Goal: Information Seeking & Learning: Learn about a topic

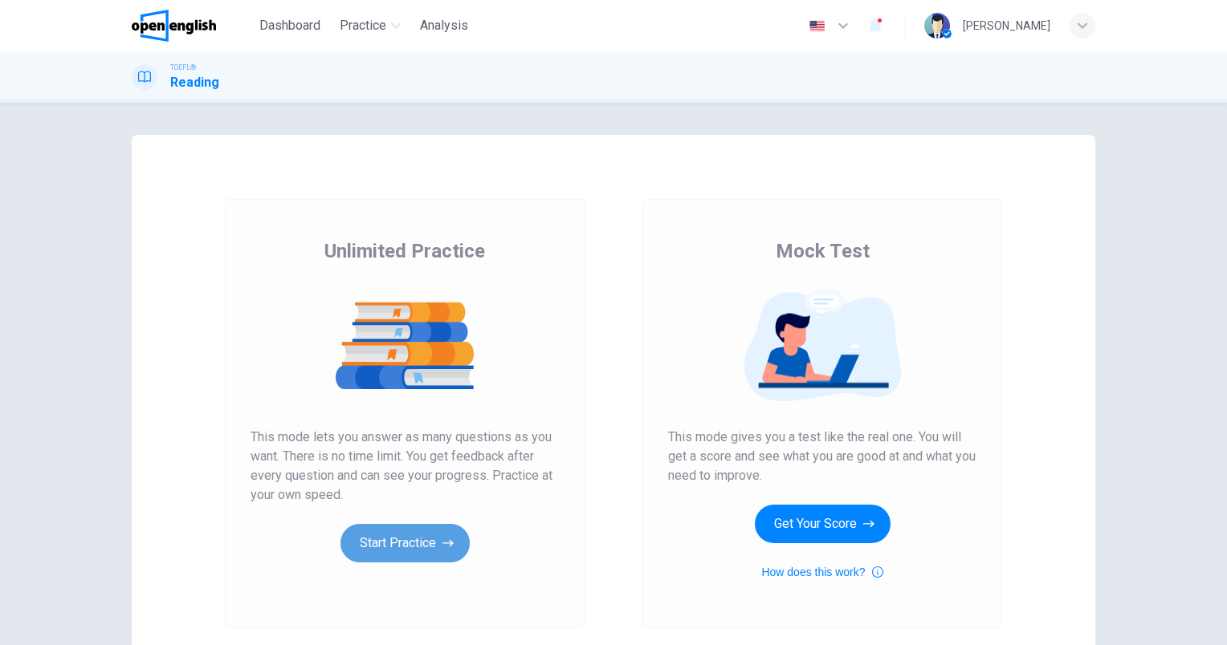
click at [369, 539] on button "Start Practice" at bounding box center [404, 543] width 129 height 39
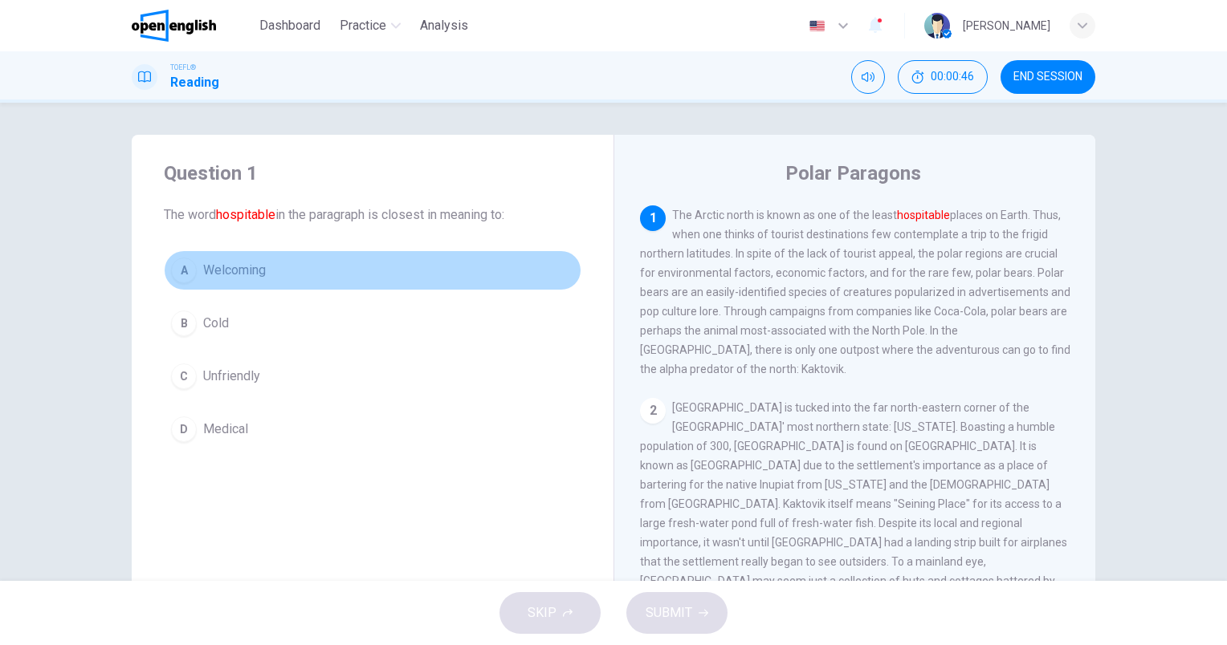
click at [223, 270] on span "Welcoming" at bounding box center [234, 270] width 63 height 19
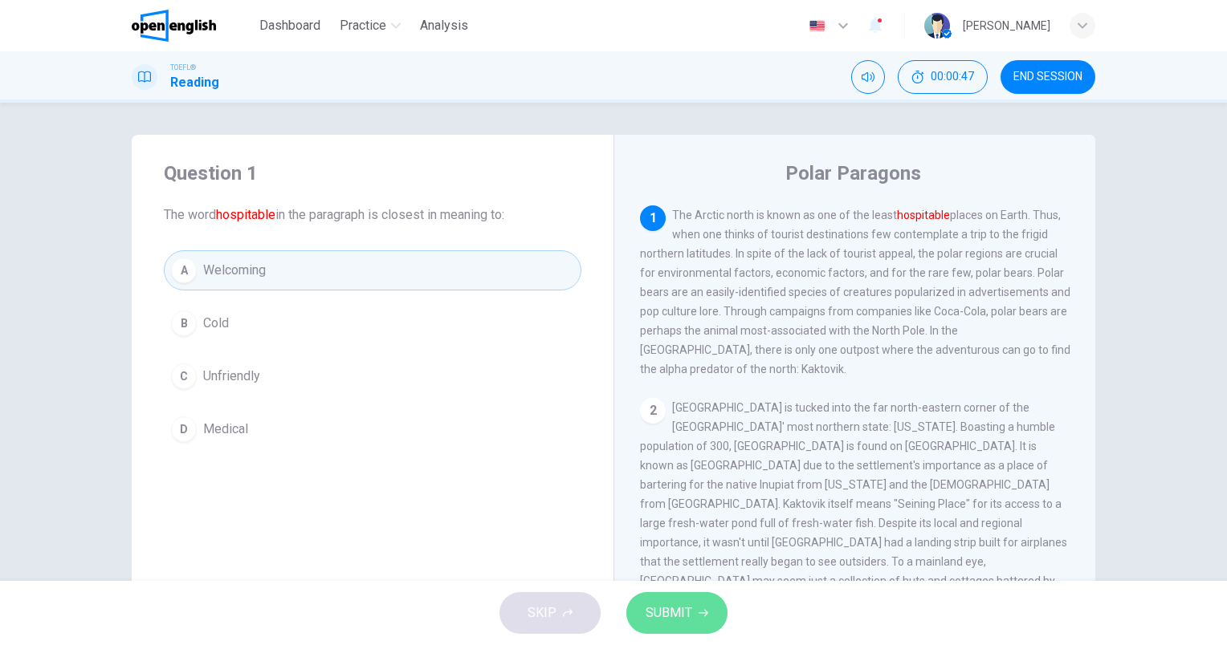
click at [677, 613] on span "SUBMIT" at bounding box center [668, 613] width 47 height 22
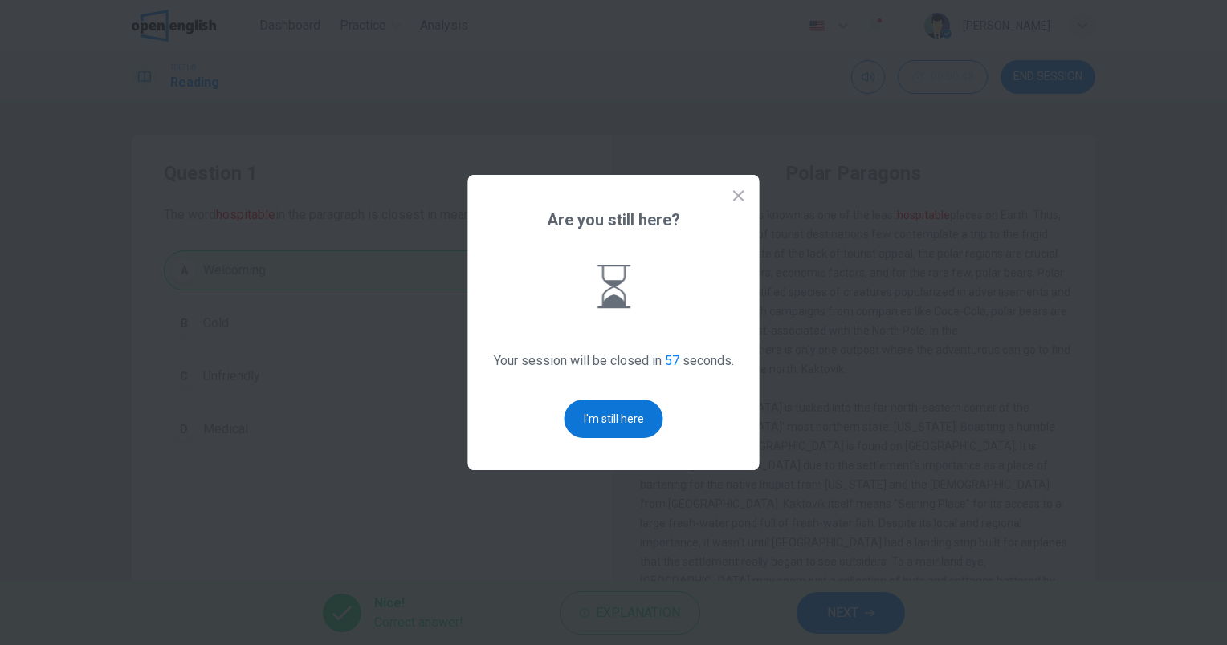
click at [626, 408] on button "I'm still here" at bounding box center [613, 419] width 99 height 39
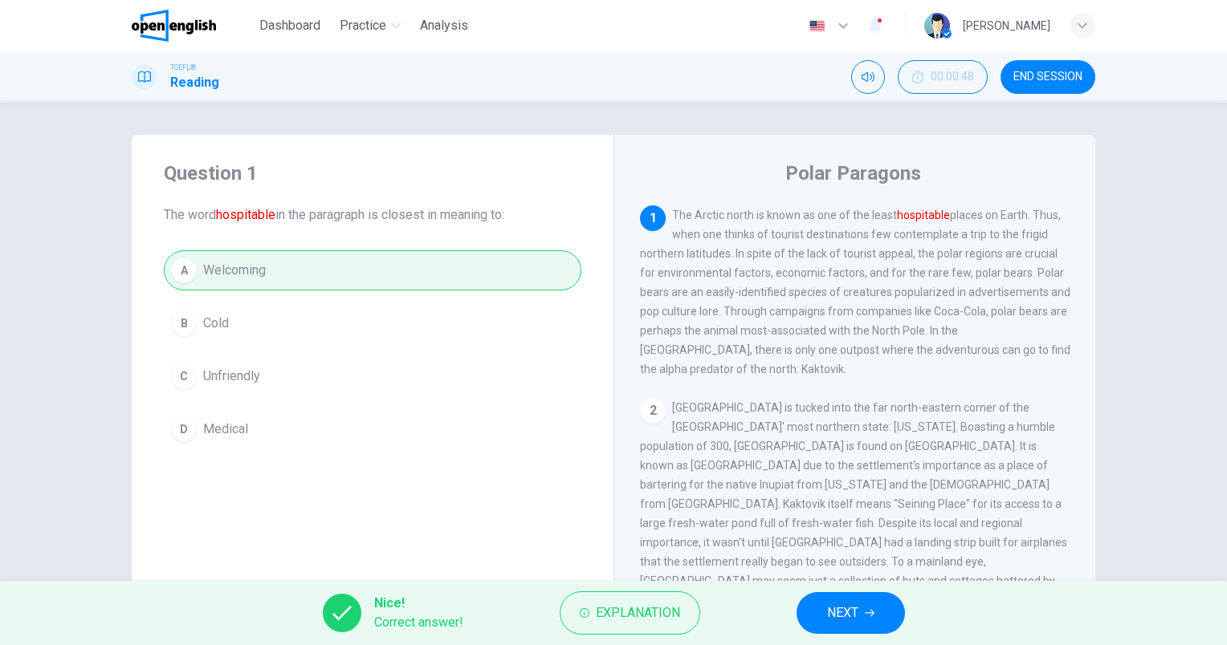
click at [866, 609] on icon "button" at bounding box center [870, 614] width 10 height 10
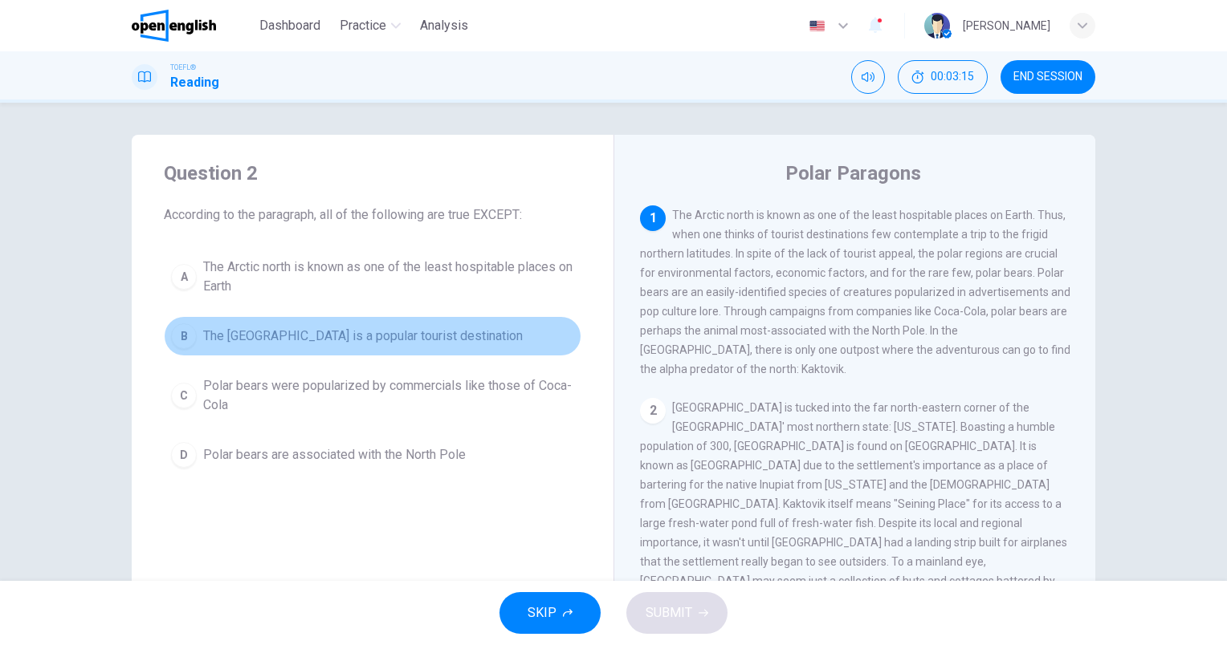
click at [402, 340] on span "The [GEOGRAPHIC_DATA] is a popular tourist destination" at bounding box center [363, 336] width 320 height 19
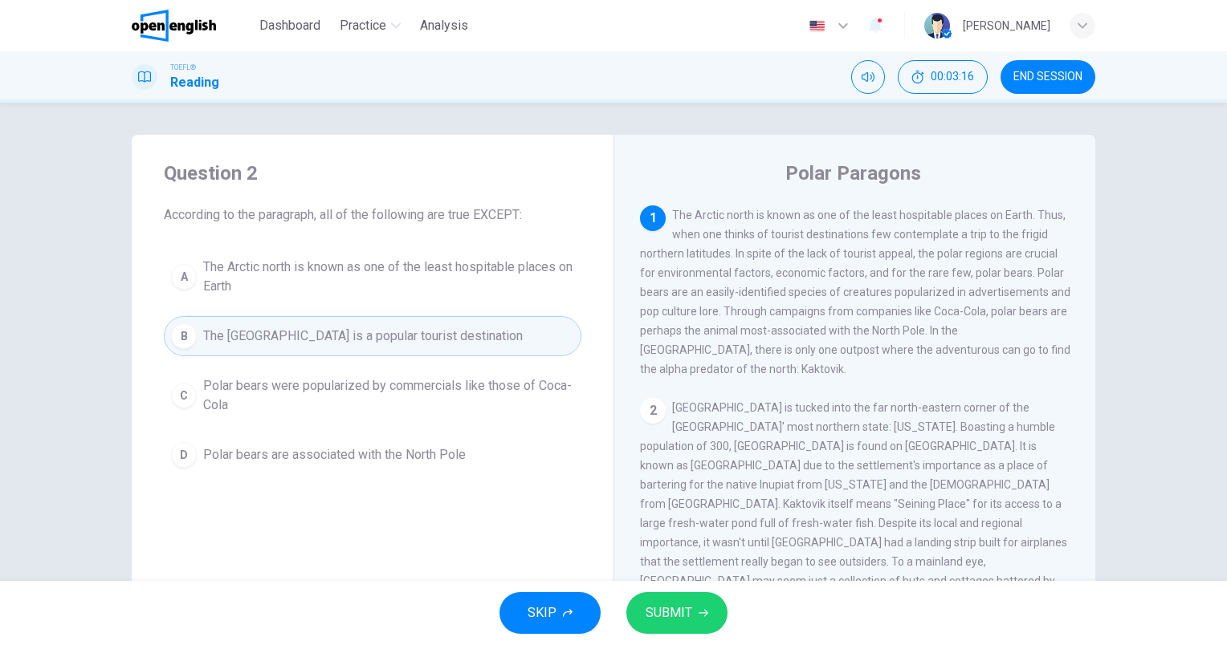
click at [674, 614] on span "SUBMIT" at bounding box center [668, 613] width 47 height 22
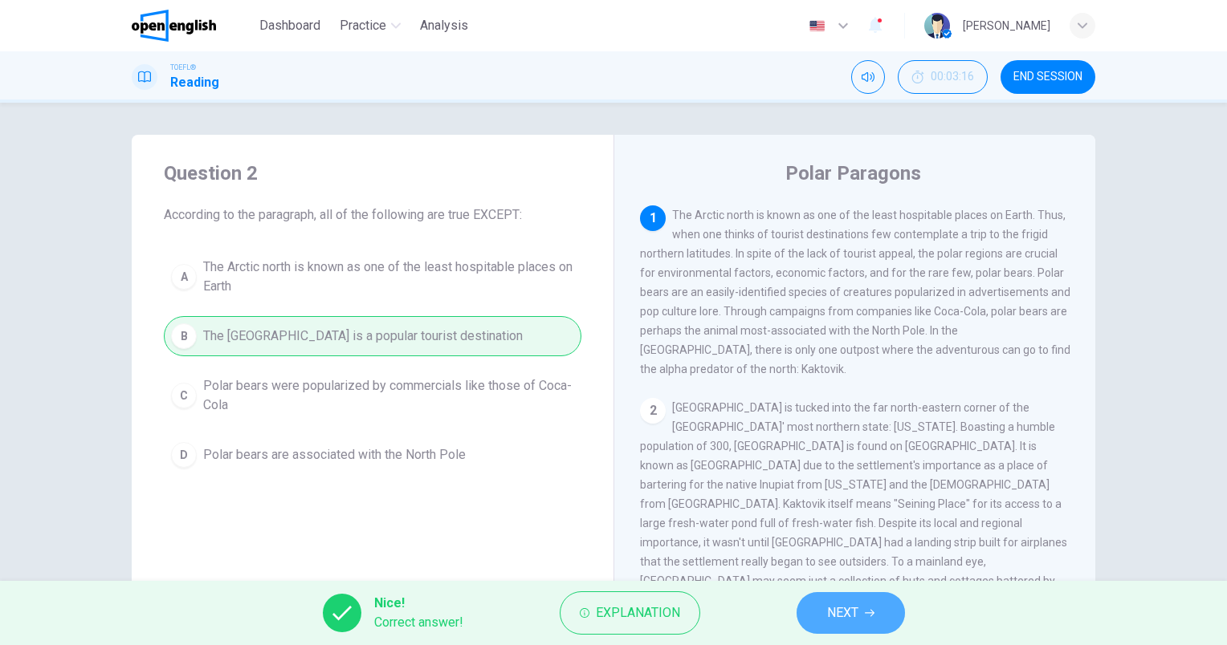
click at [845, 609] on span "NEXT" at bounding box center [842, 613] width 31 height 22
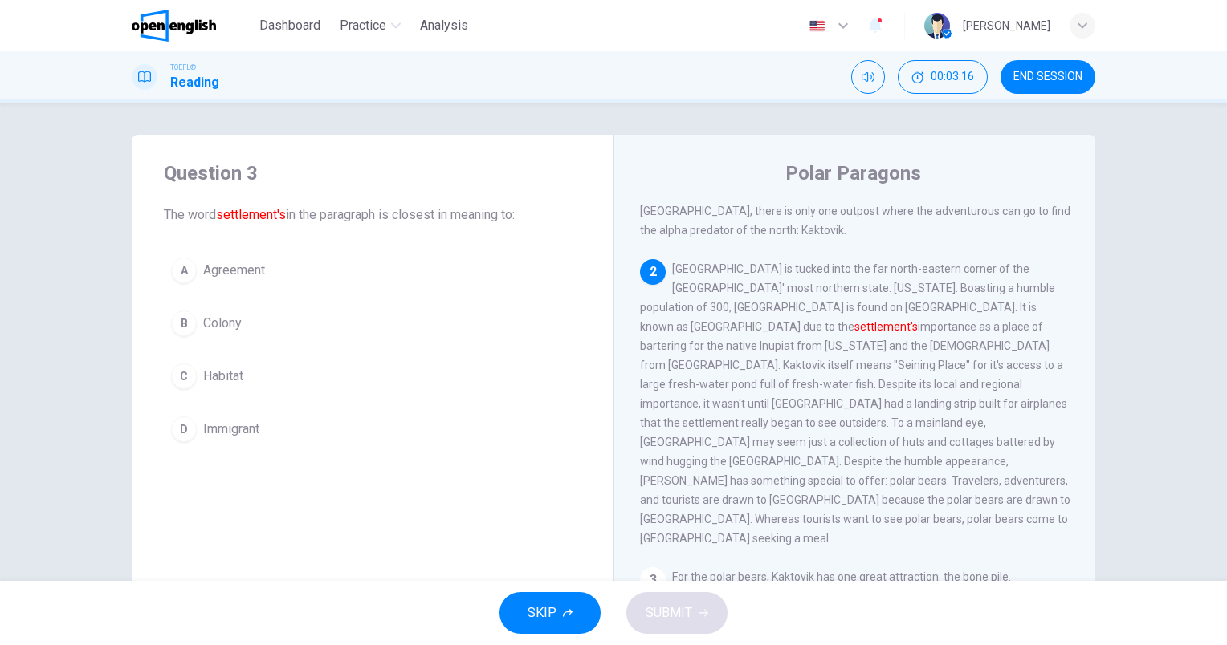
scroll to position [156, 0]
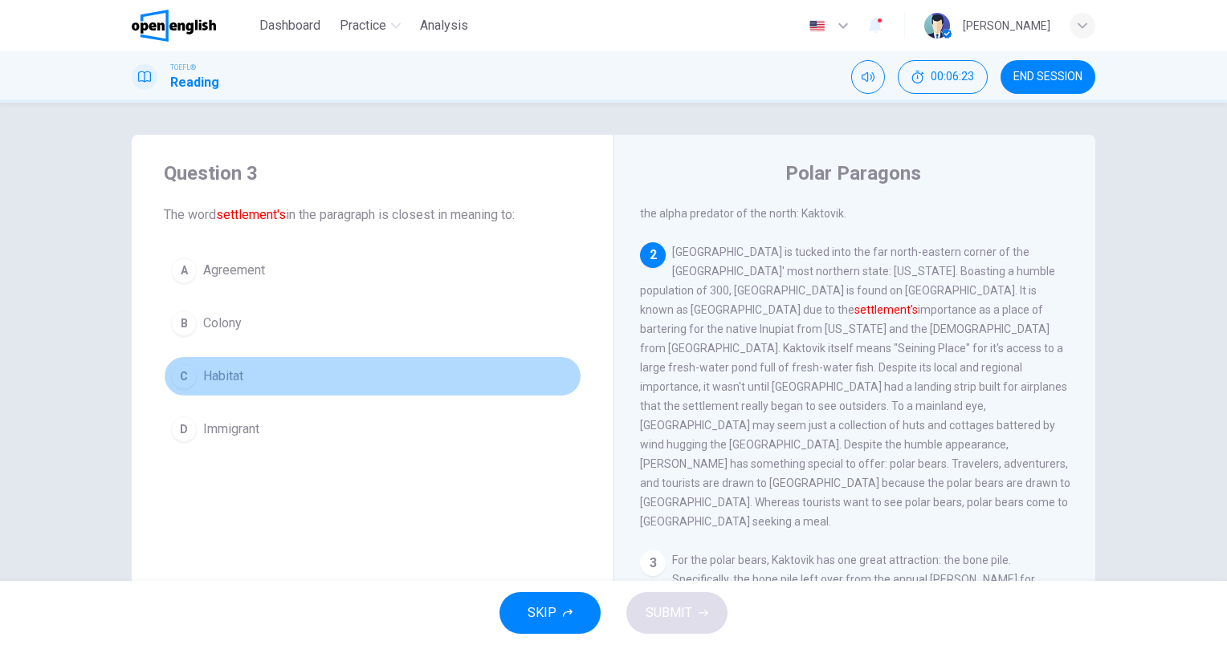
click at [221, 384] on span "Habitat" at bounding box center [223, 376] width 40 height 19
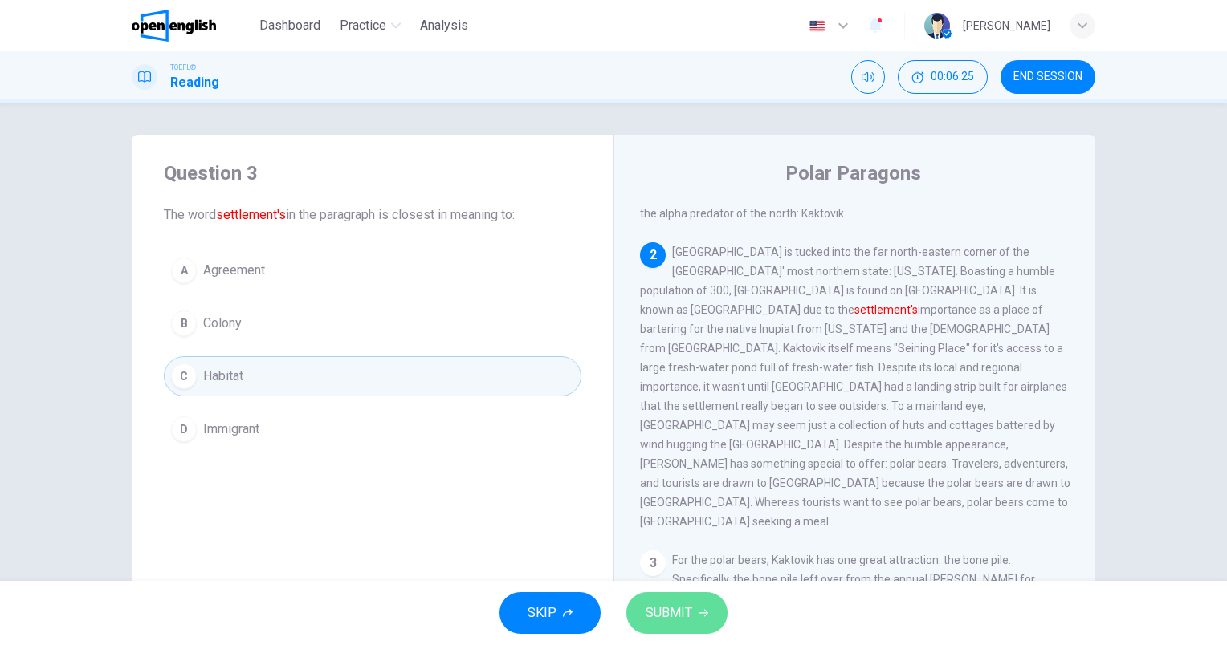
click at [647, 612] on span "SUBMIT" at bounding box center [668, 613] width 47 height 22
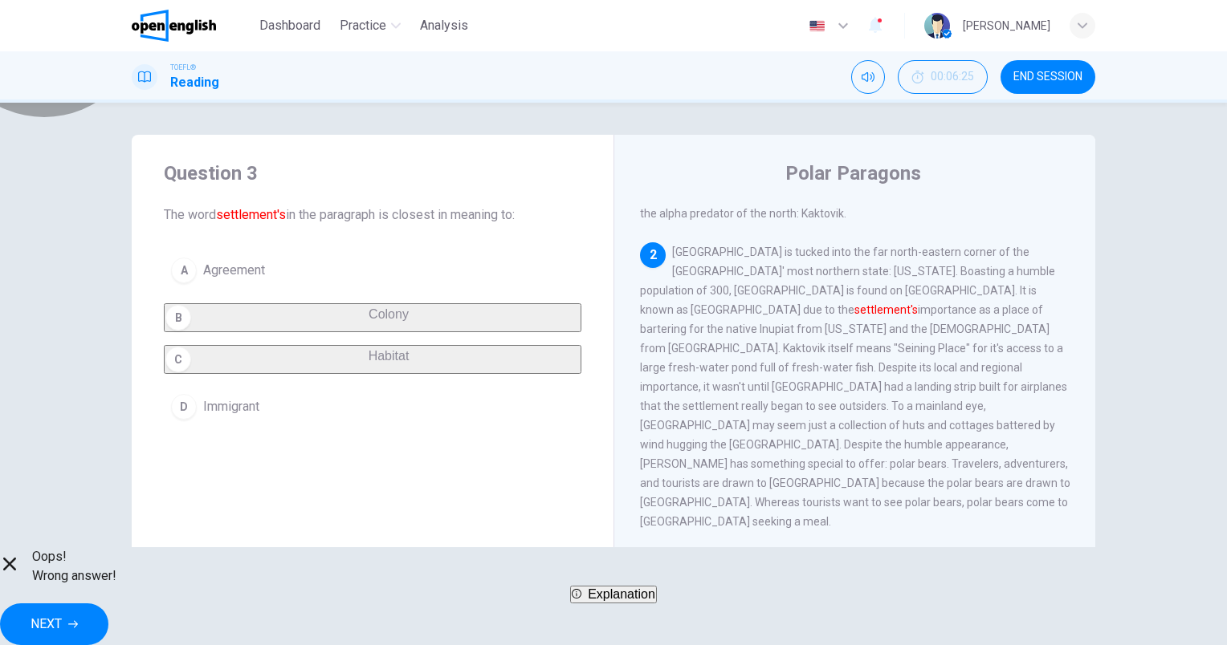
click at [601, 601] on span "Explanation" at bounding box center [621, 595] width 67 height 14
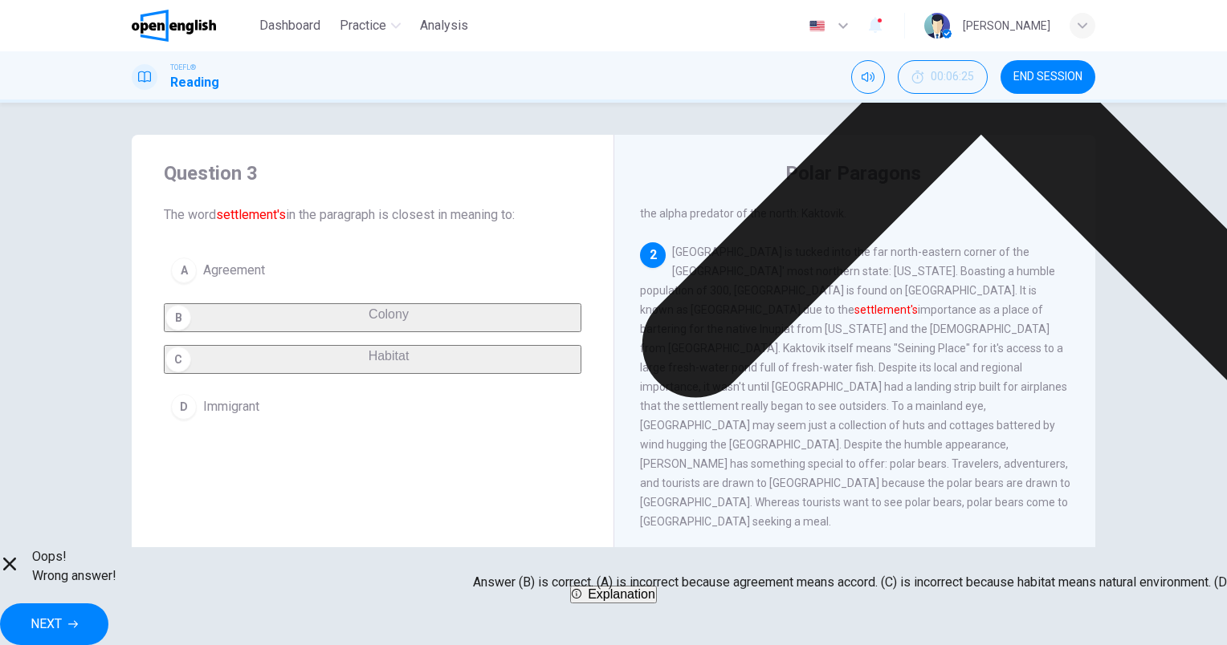
click at [381, 494] on div "Question 3 The word settlement's in the paragraph is closest in meaning to: A A…" at bounding box center [373, 414] width 482 height 558
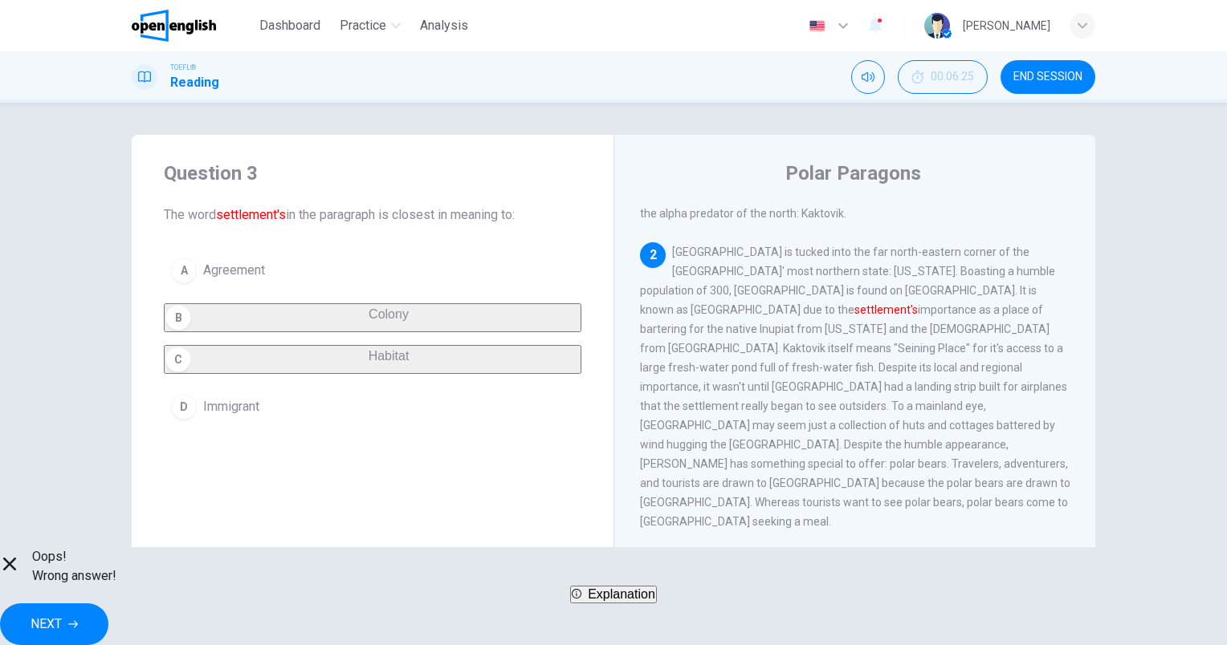
click at [62, 614] on span "NEXT" at bounding box center [46, 624] width 31 height 22
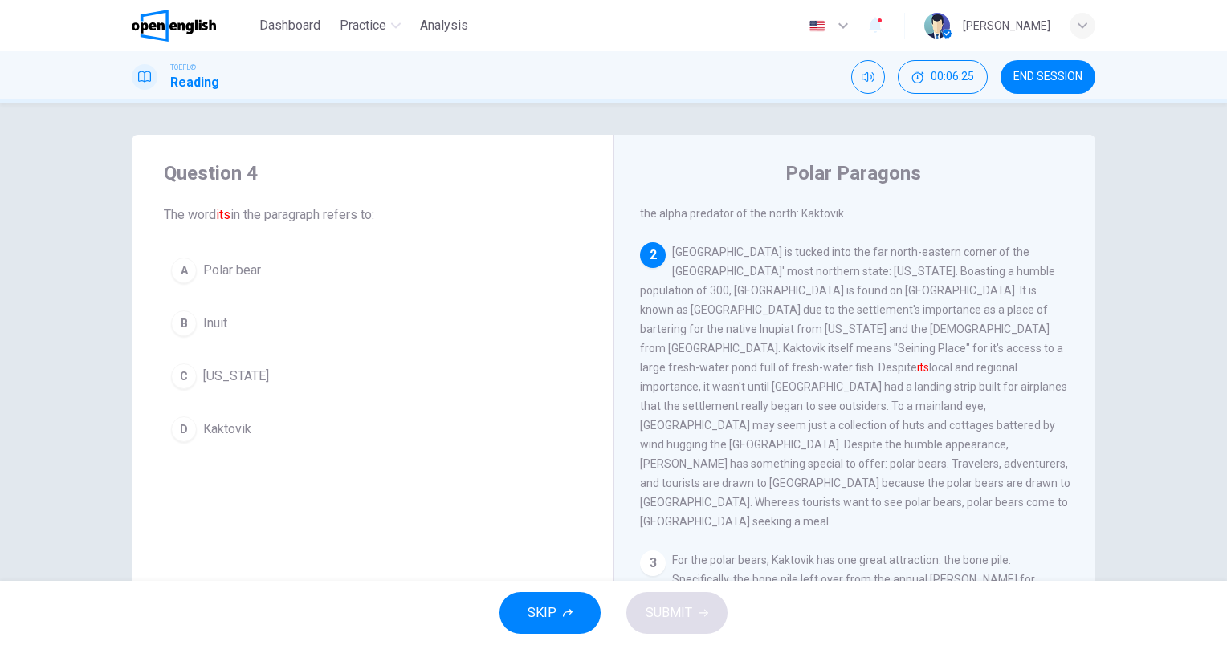
scroll to position [198, 0]
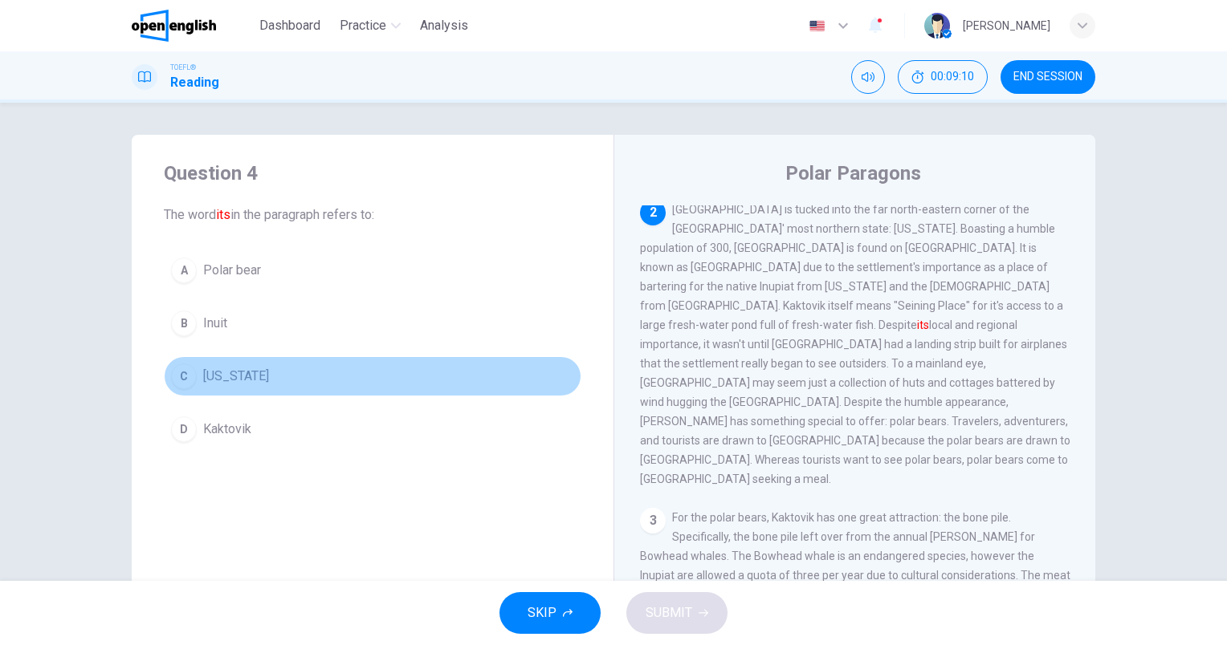
click at [187, 383] on div "C" at bounding box center [184, 377] width 26 height 26
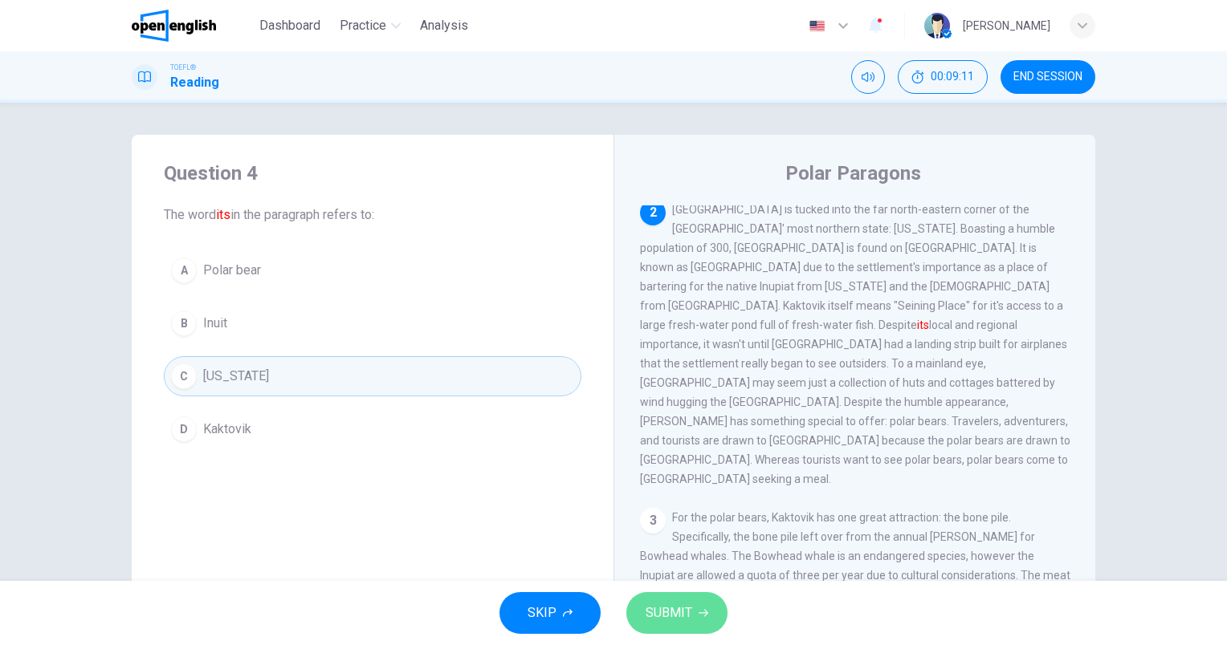
click at [694, 606] on button "SUBMIT" at bounding box center [676, 613] width 101 height 42
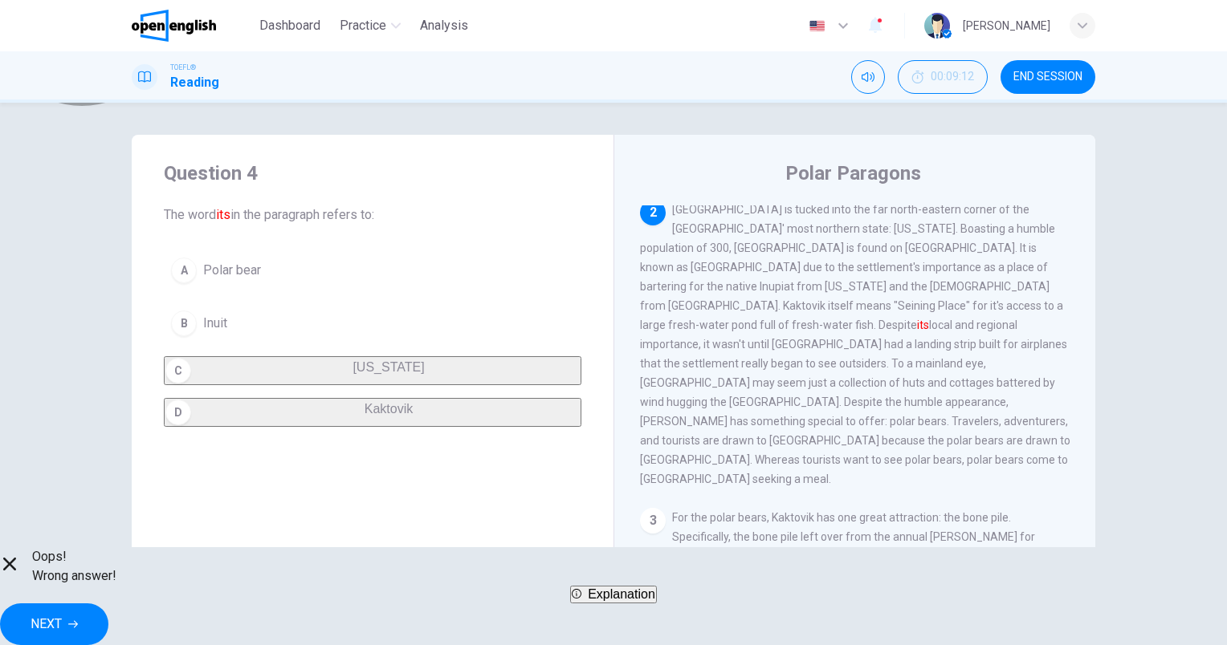
click at [639, 601] on span "Explanation" at bounding box center [621, 595] width 67 height 14
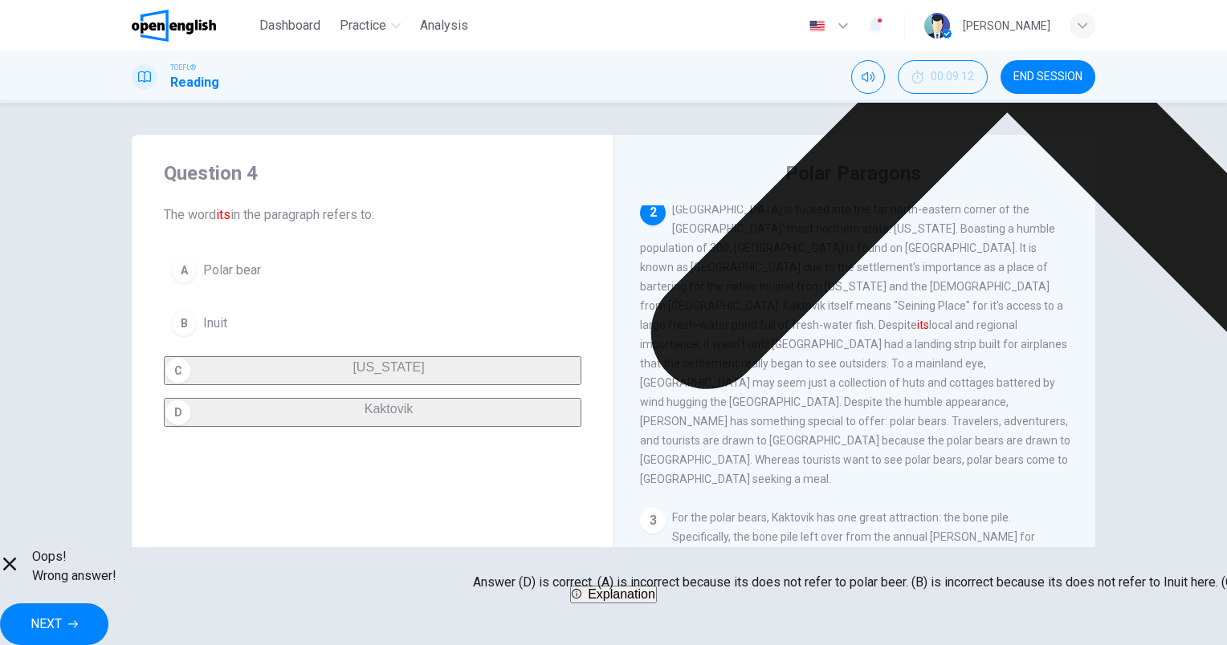
click at [761, 488] on icon at bounding box center [1007, 33] width 1069 height 1069
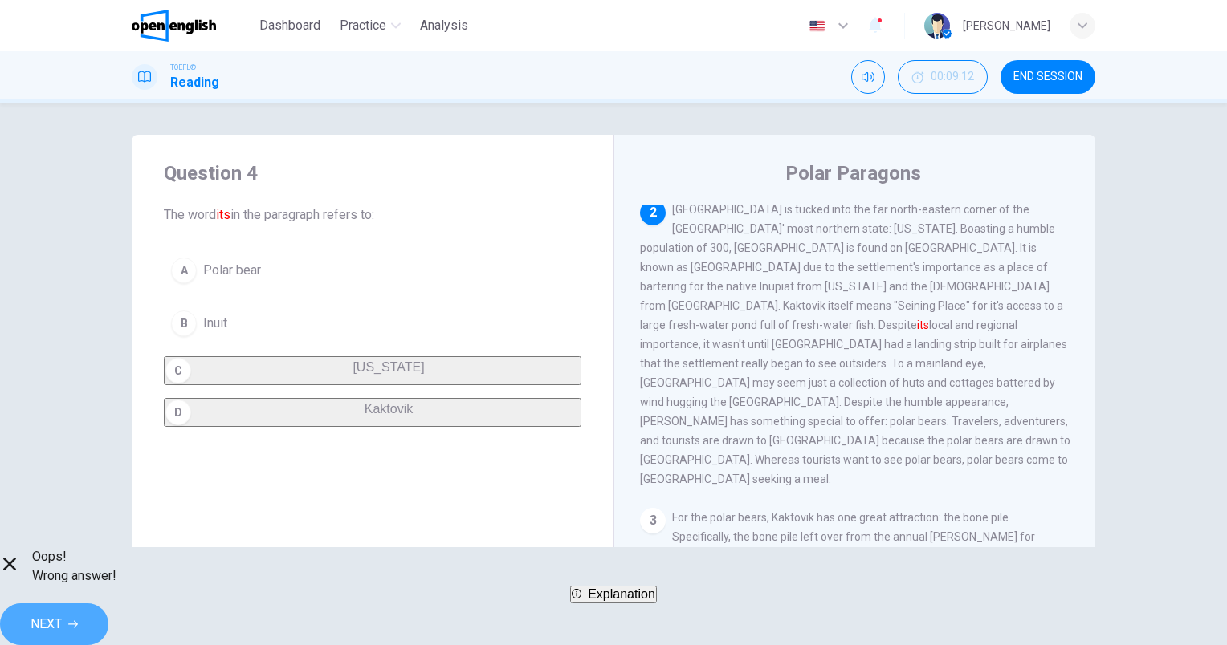
click at [108, 626] on button "NEXT" at bounding box center [54, 625] width 108 height 42
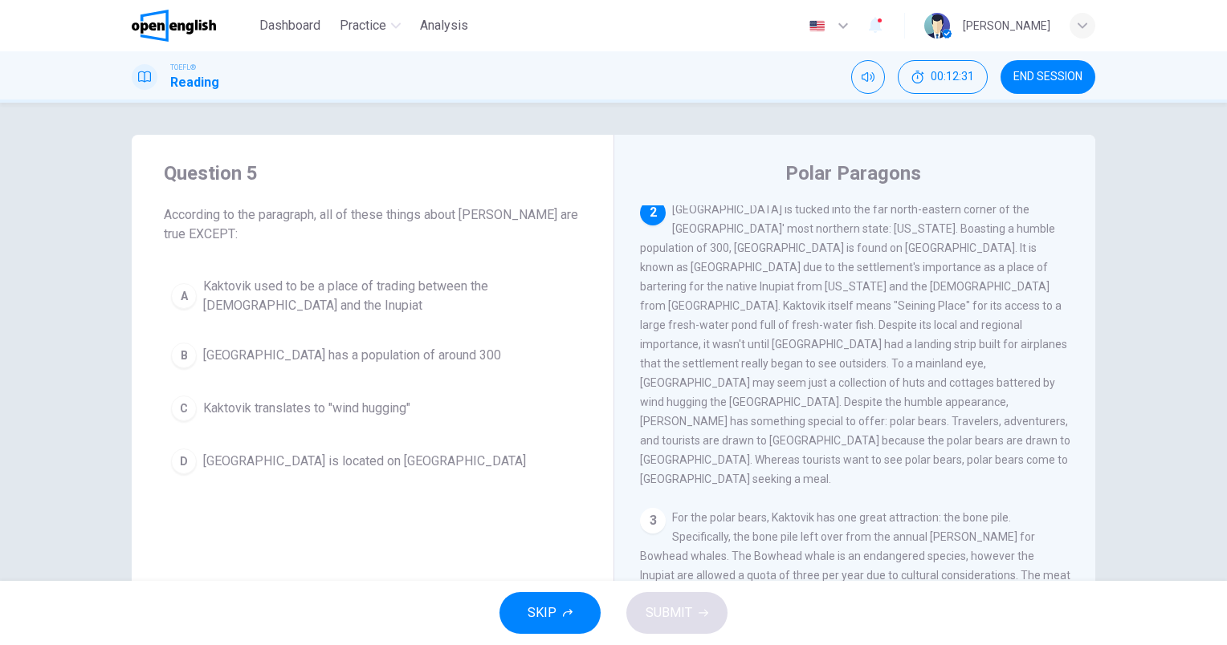
click at [482, 293] on span "Kaktovik used to be a place of trading between the [DEMOGRAPHIC_DATA] and the I…" at bounding box center [388, 296] width 371 height 39
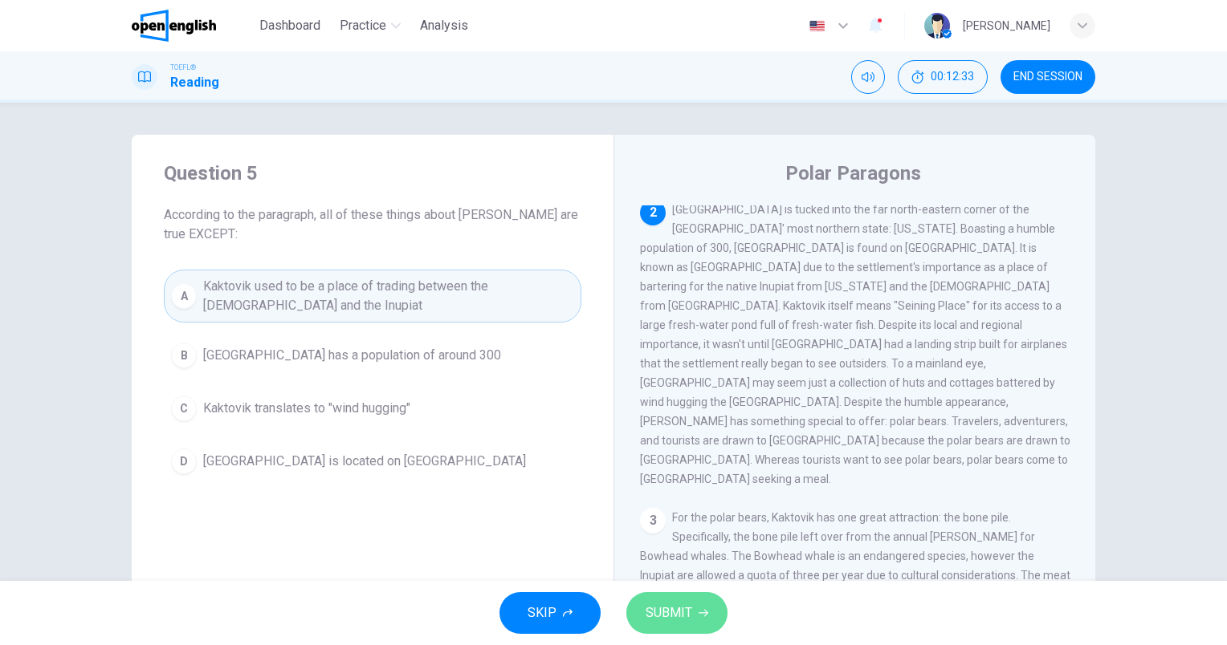
click at [674, 605] on span "SUBMIT" at bounding box center [668, 613] width 47 height 22
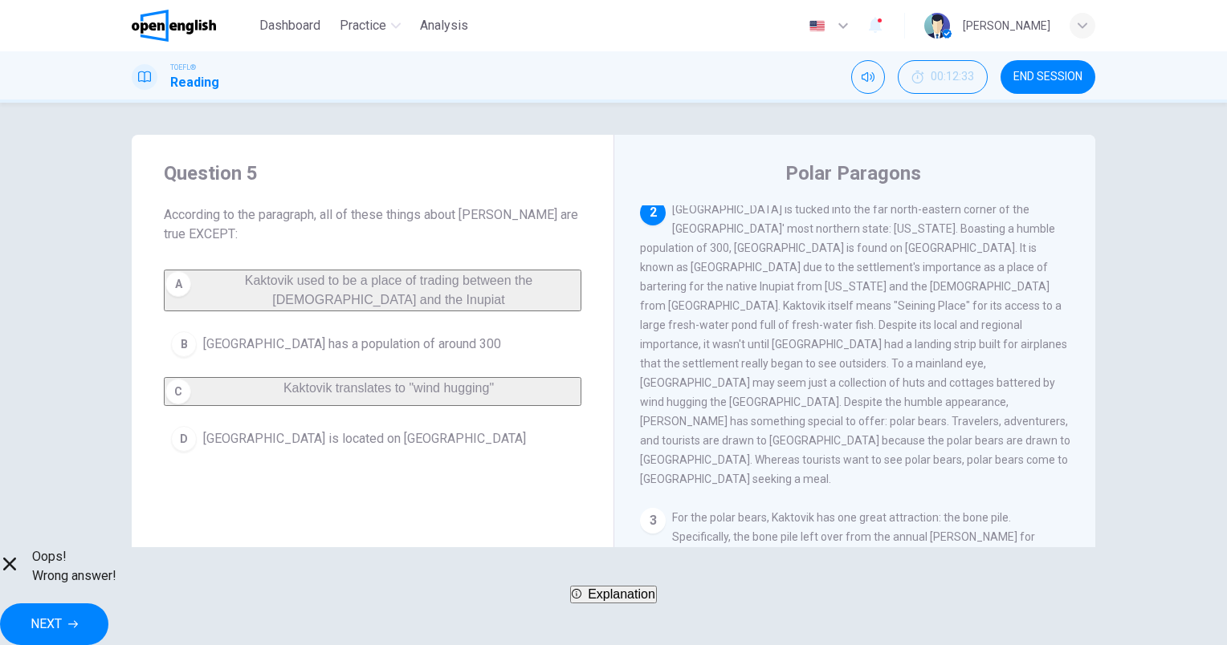
click at [1061, 79] on span "END SESSION" at bounding box center [1047, 77] width 69 height 13
